Goal: Task Accomplishment & Management: Complete application form

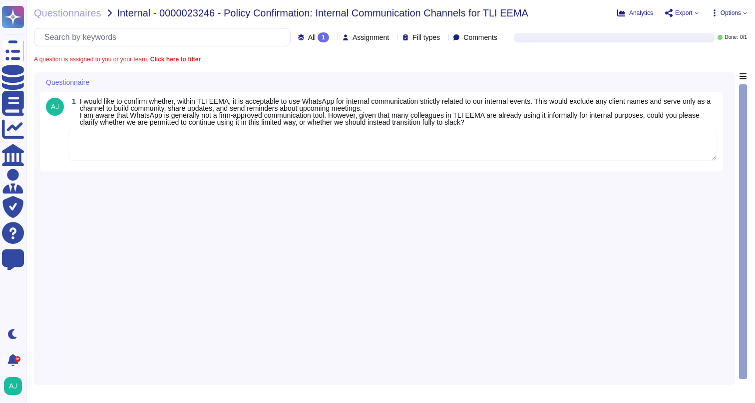
click at [407, 154] on textarea at bounding box center [392, 145] width 649 height 31
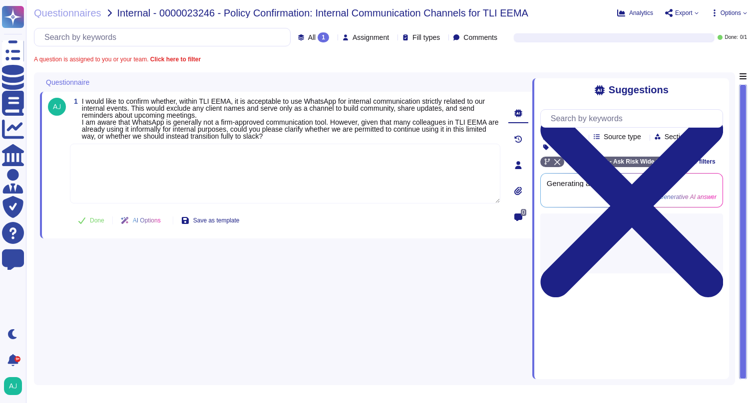
paste textarea "Following our Firm’s Acceptable Use of Technology Policy, we and our Firm membe…"
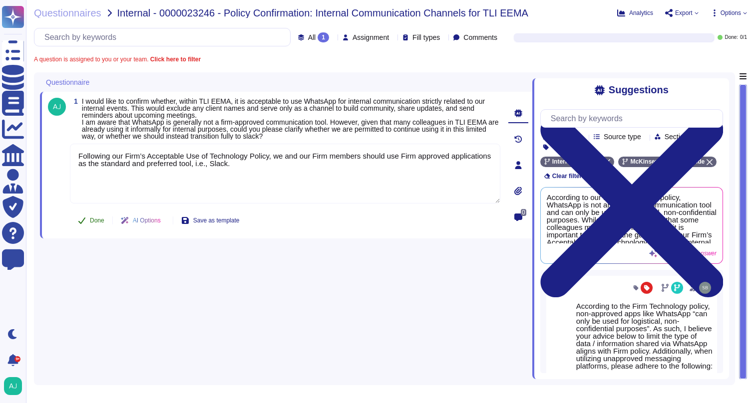
type textarea "Following our Firm’s Acceptable Use of Technology Policy, we and our Firm membe…"
click at [93, 223] on span "Done" at bounding box center [97, 221] width 14 height 6
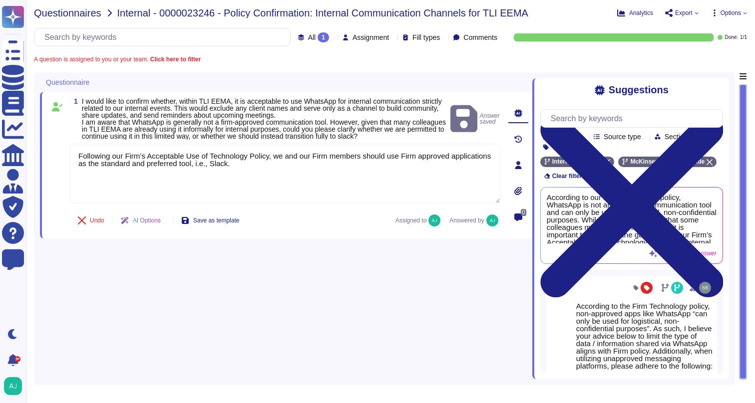
click at [83, 12] on span "Questionnaires" at bounding box center [67, 13] width 67 height 10
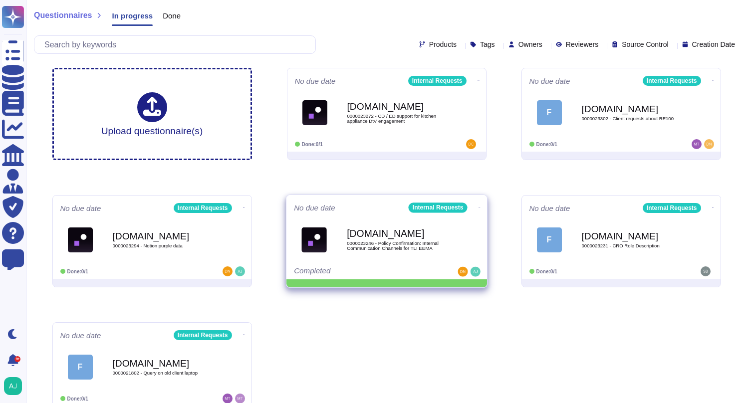
scroll to position [19, 0]
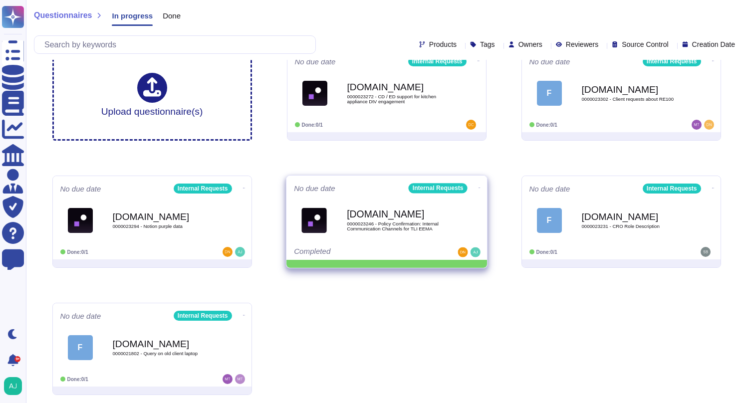
click at [407, 252] on div "Completed" at bounding box center [356, 253] width 124 height 10
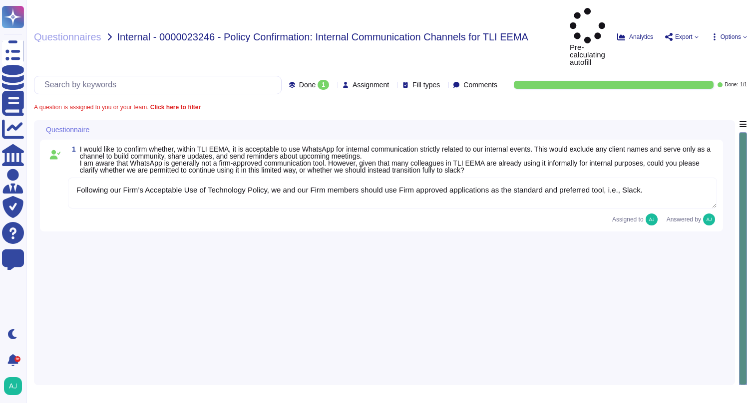
type textarea "Following our Firm’s Acceptable Use of Technology Policy, we and our Firm membe…"
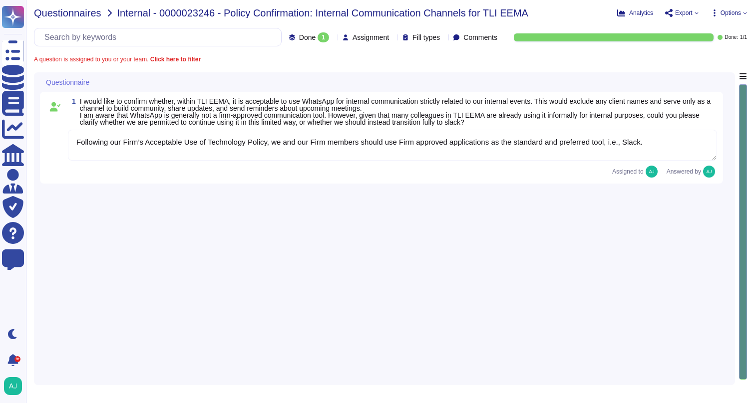
click at [79, 13] on span "Questionnaires" at bounding box center [67, 13] width 67 height 10
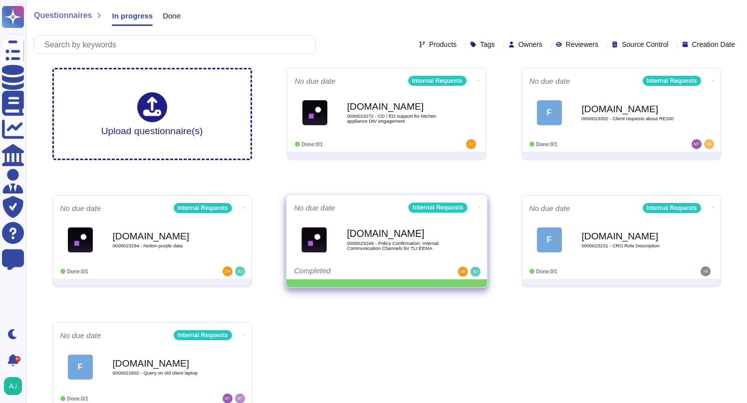
click at [478, 206] on icon at bounding box center [479, 207] width 2 height 2
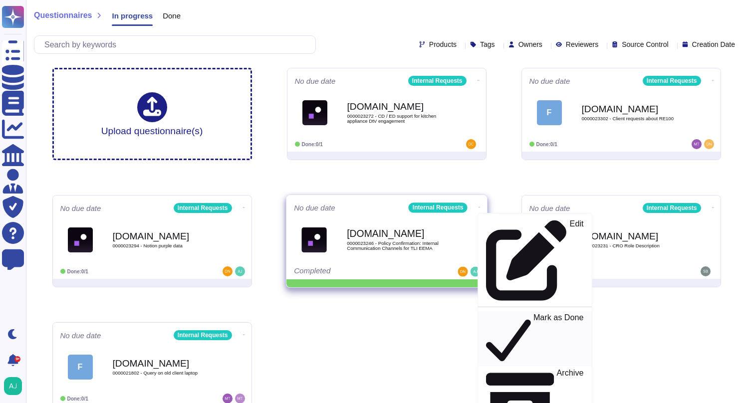
click at [533, 314] on p "Mark as Done" at bounding box center [558, 339] width 50 height 51
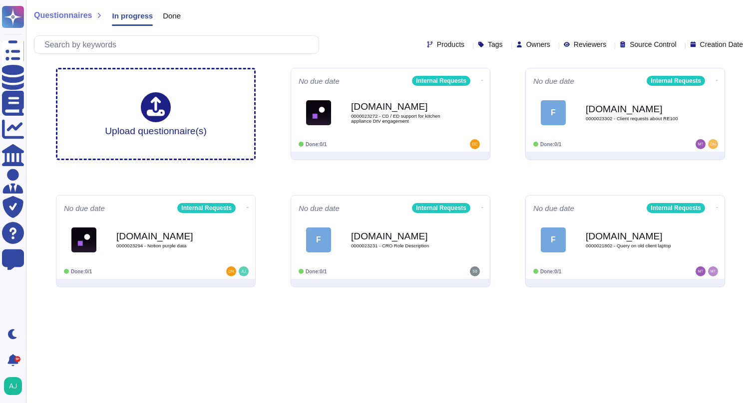
click at [363, 296] on html "Questionnaires Knowledge Base Documents Analytics CAIQ / SIG Admin Trust Center…" at bounding box center [377, 148] width 755 height 296
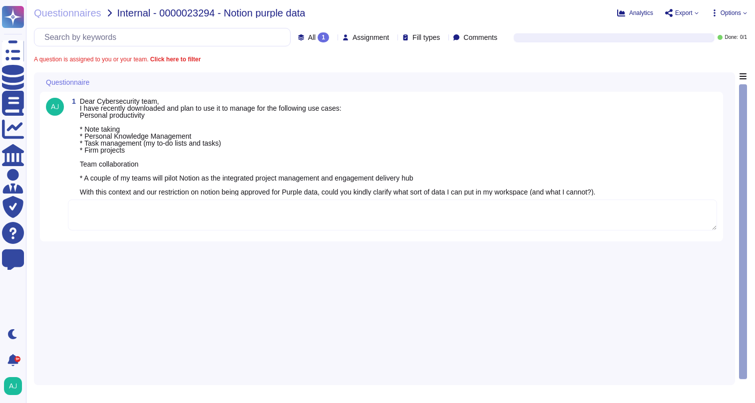
click at [204, 210] on textarea at bounding box center [392, 215] width 649 height 31
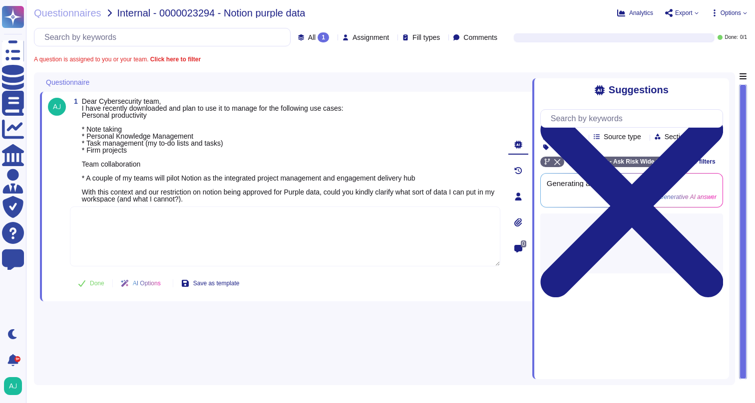
paste textarea "Our Firm’s Notion is indeed approved for Purple data with the restriction that …"
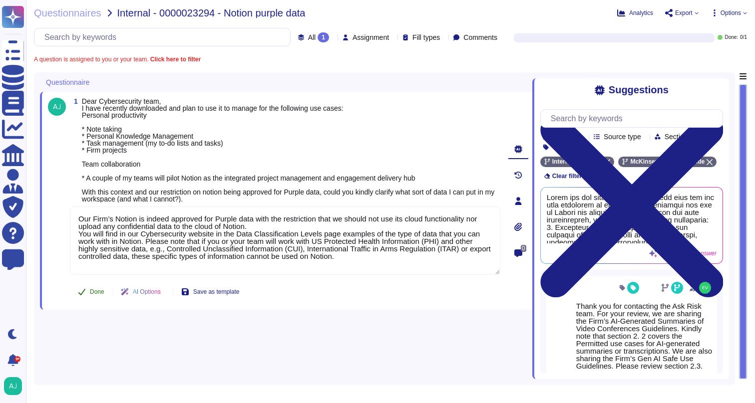
type textarea "Our Firm’s Notion is indeed approved for Purple data with the restriction that …"
click at [90, 289] on span "Done" at bounding box center [97, 292] width 14 height 6
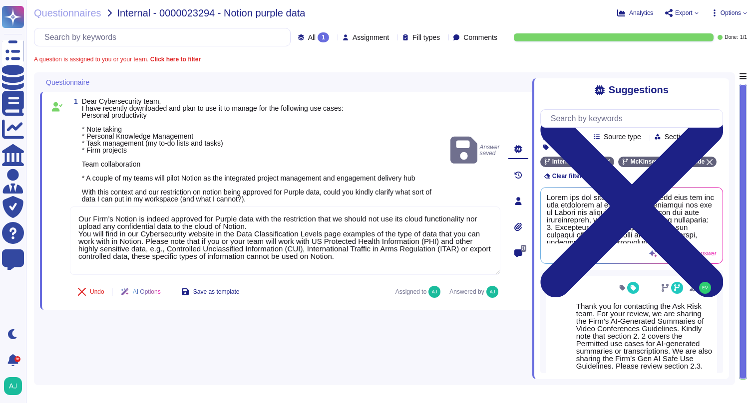
click at [61, 18] on div "Questionnaires Internal - 0000023294 - Notion purple data Analytics Export Opti…" at bounding box center [390, 201] width 729 height 403
click at [83, 13] on span "Questionnaires" at bounding box center [67, 13] width 67 height 10
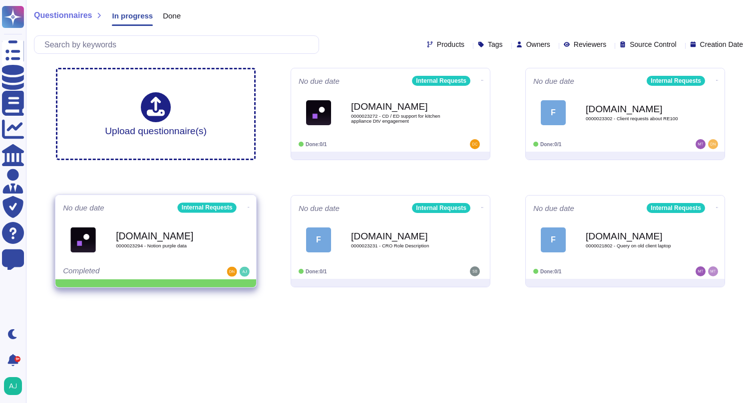
click at [248, 207] on icon at bounding box center [249, 207] width 2 height 2
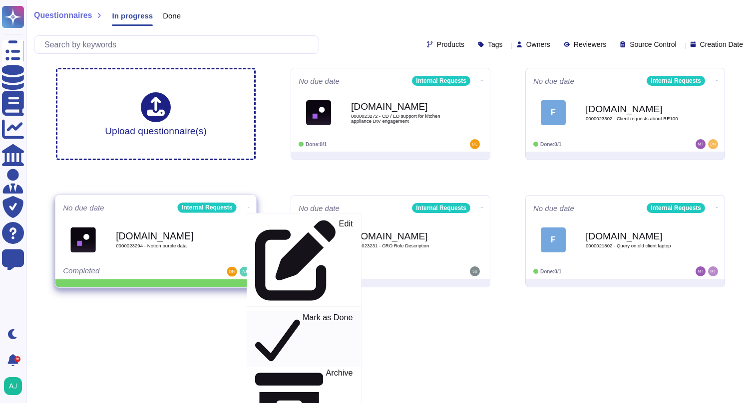
click at [302, 314] on p "Mark as Done" at bounding box center [327, 339] width 50 height 51
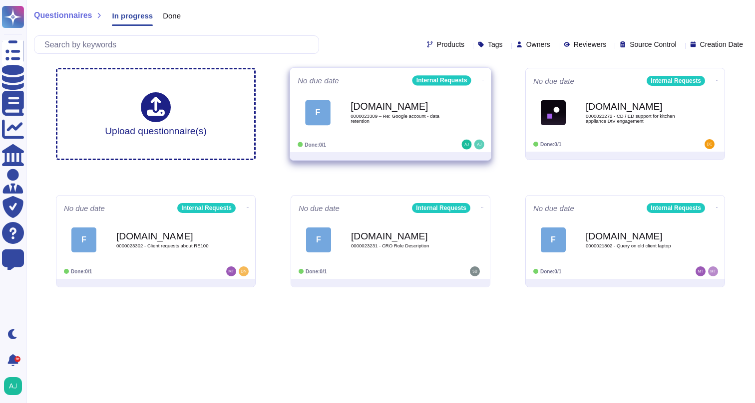
click at [437, 123] on span "0000023309 – Re: Google account - data retention" at bounding box center [400, 118] width 101 height 9
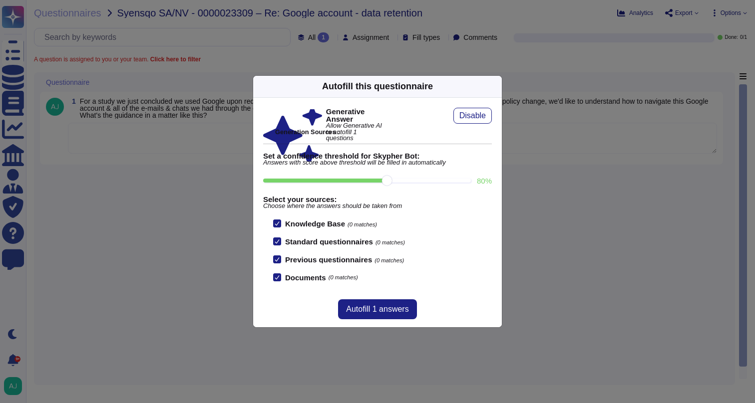
click at [203, 237] on div "Autofill this questionnaire Generative Answer Allow Generative AI to autofill 1…" at bounding box center [377, 201] width 755 height 403
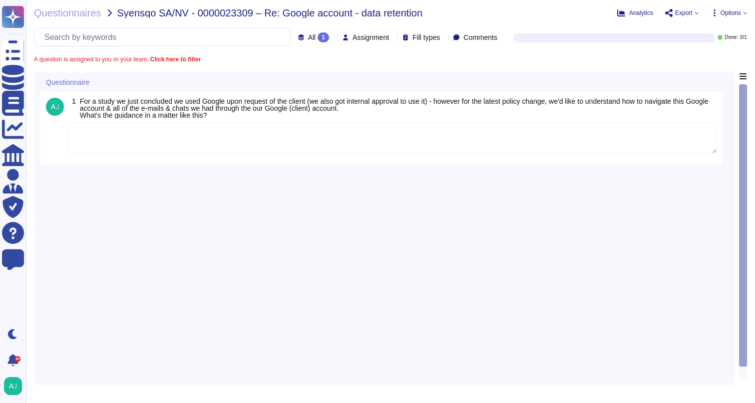
click at [296, 145] on textarea at bounding box center [392, 138] width 649 height 31
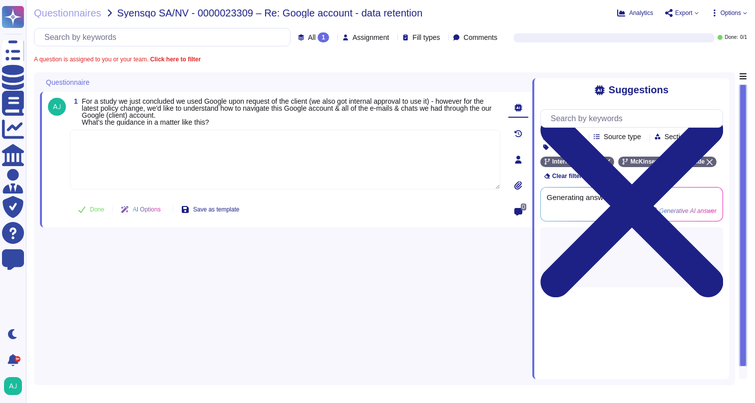
paste textarea ". If you and your team used a Google account with a license provided by our GHD…"
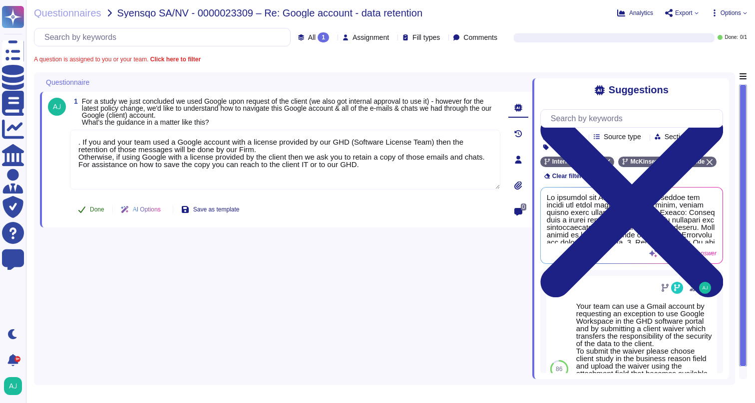
type textarea ". If you and your team used a Google account with a license provided by our GHD…"
click at [97, 209] on span "Done" at bounding box center [97, 210] width 14 height 6
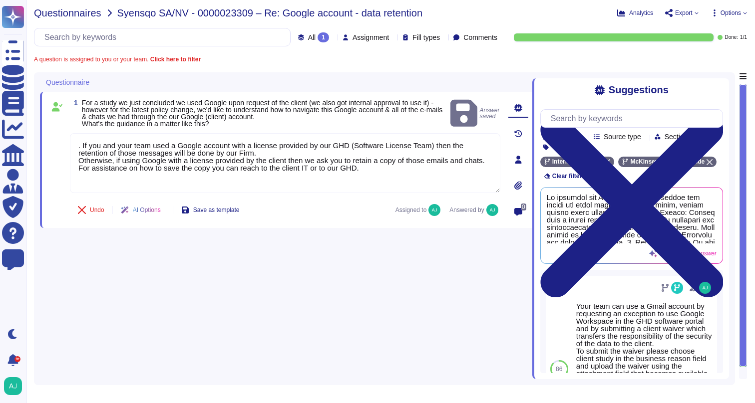
click at [86, 15] on span "Questionnaires" at bounding box center [67, 13] width 67 height 10
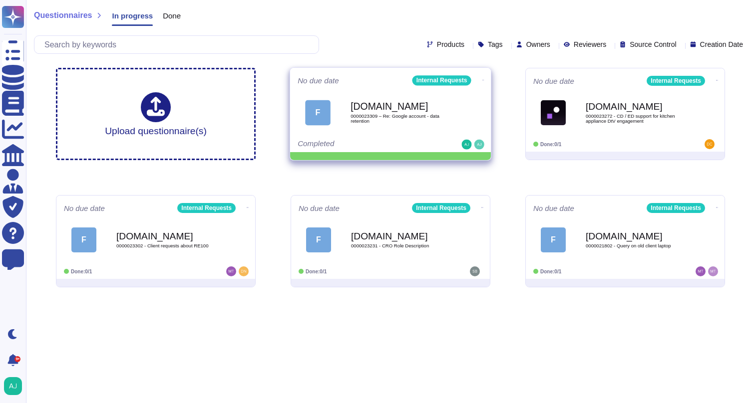
click at [482, 79] on icon at bounding box center [483, 80] width 2 height 2
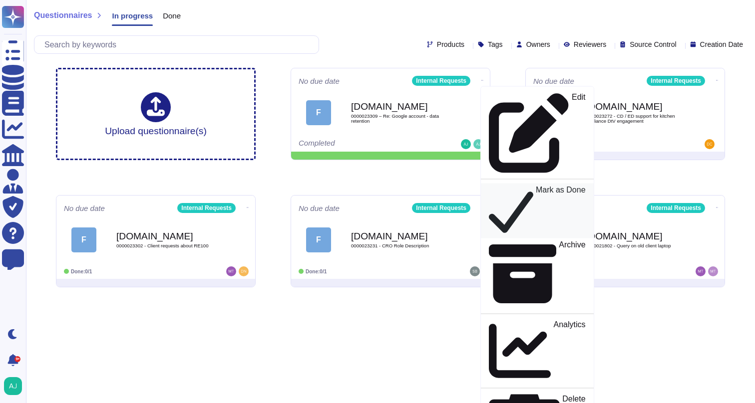
click at [536, 186] on p "Mark as Done" at bounding box center [561, 211] width 50 height 50
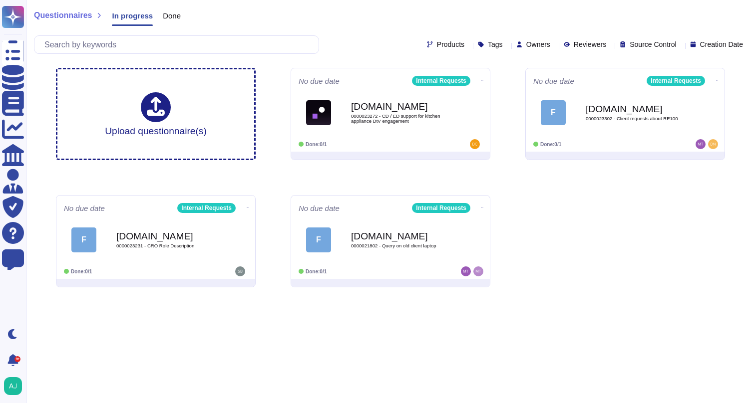
click at [564, 245] on div "Upload questionnaire(s) No due date Internal Requests Force.com 0000023272 - CD…" at bounding box center [390, 178] width 685 height 236
